Goal: Information Seeking & Learning: Learn about a topic

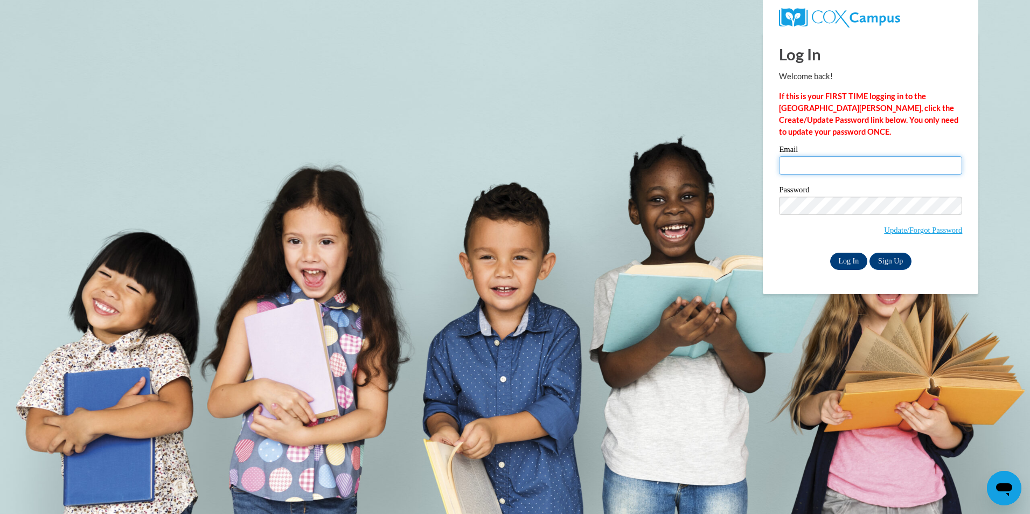
type input "felecia.thompson@charterschools.ae"
click at [851, 260] on input "Log In" at bounding box center [849, 261] width 38 height 17
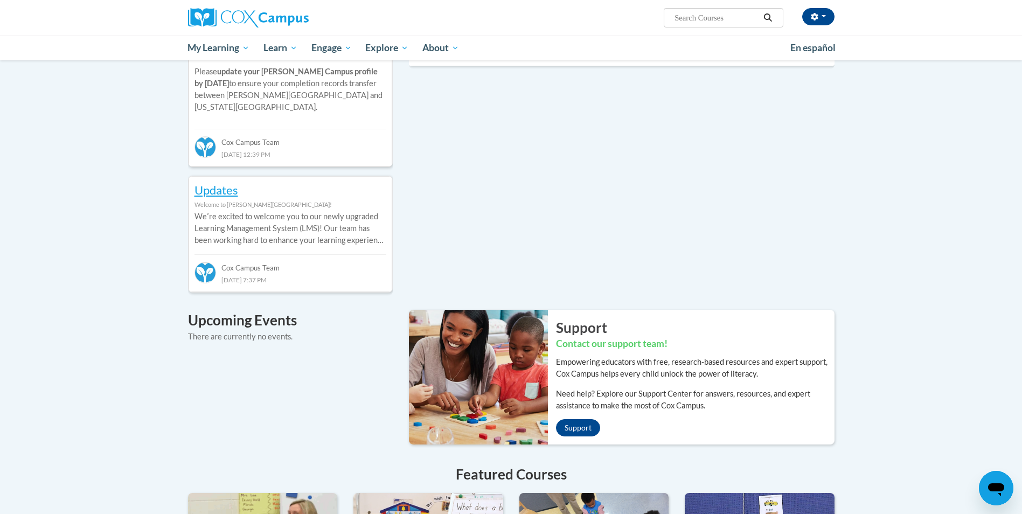
scroll to position [898, 0]
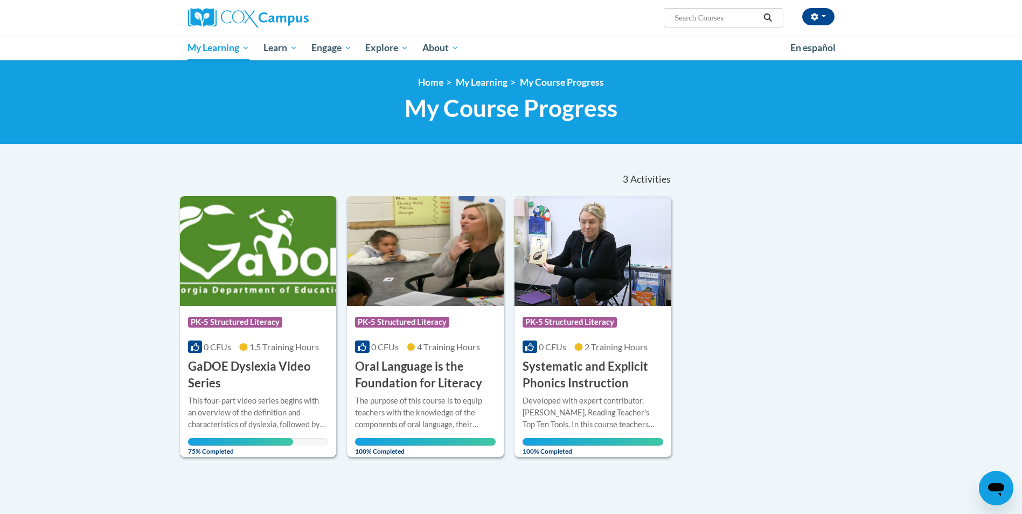
click at [291, 317] on div "Course Category: PK-5 Structured Literacy" at bounding box center [258, 323] width 141 height 24
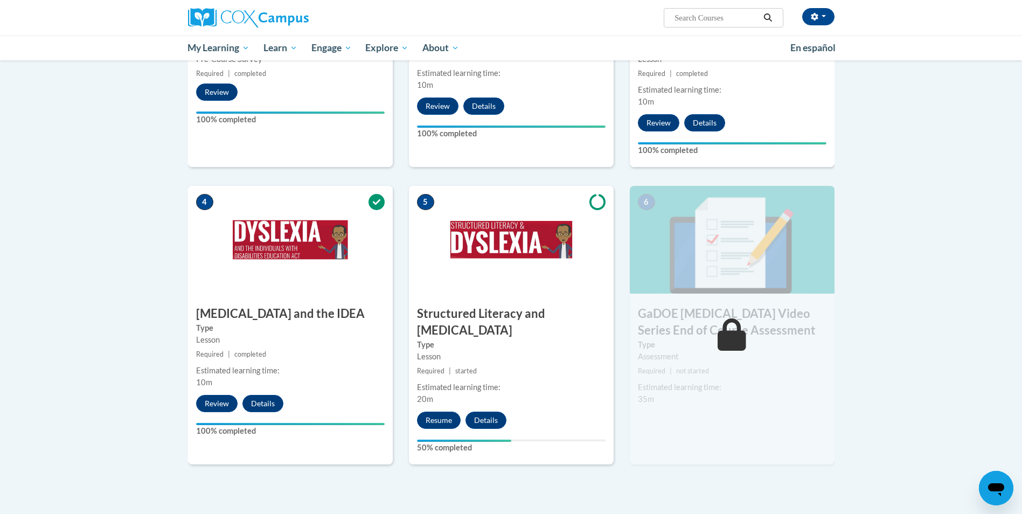
scroll to position [453, 0]
